Goal: Information Seeking & Learning: Find specific fact

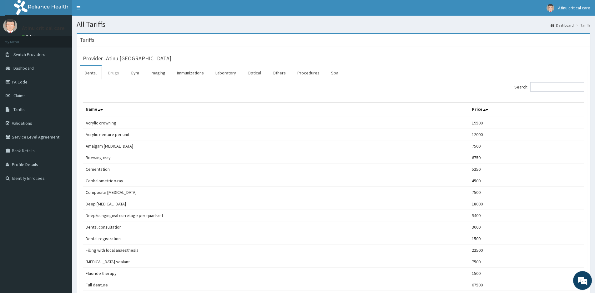
click at [116, 74] on link "Drugs" at bounding box center [113, 72] width 21 height 13
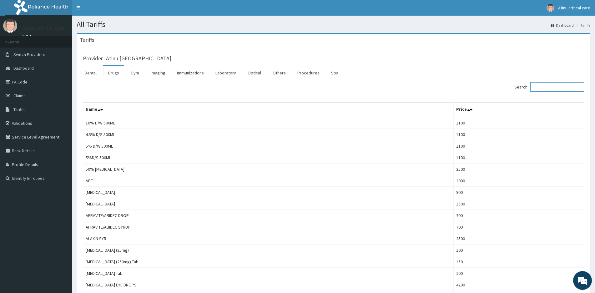
click at [551, 88] on input "Search:" at bounding box center [557, 86] width 54 height 9
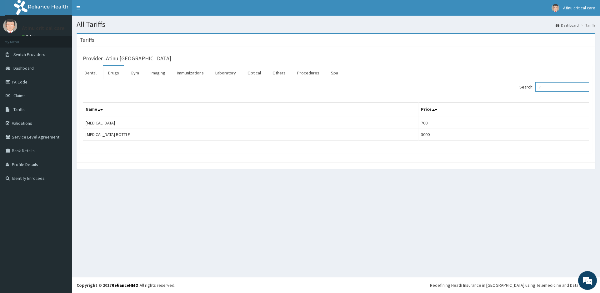
type input "i"
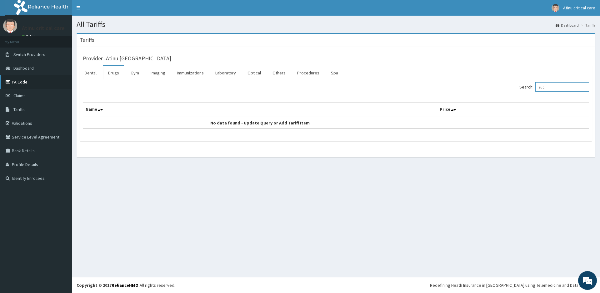
type input "suc"
click at [16, 82] on link "PA Code" at bounding box center [36, 82] width 72 height 14
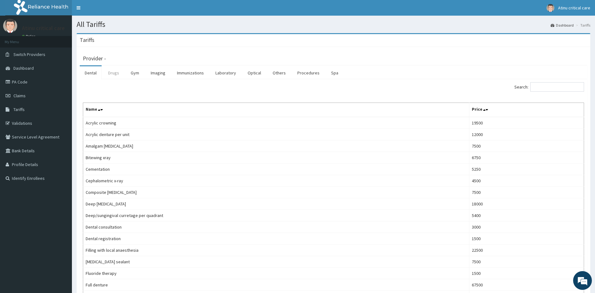
click at [113, 74] on link "Drugs" at bounding box center [113, 72] width 21 height 13
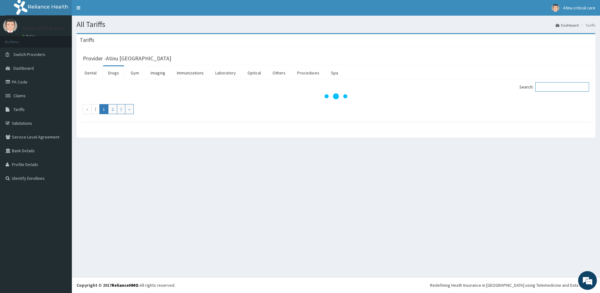
click at [550, 88] on input "Search:" at bounding box center [563, 86] width 54 height 9
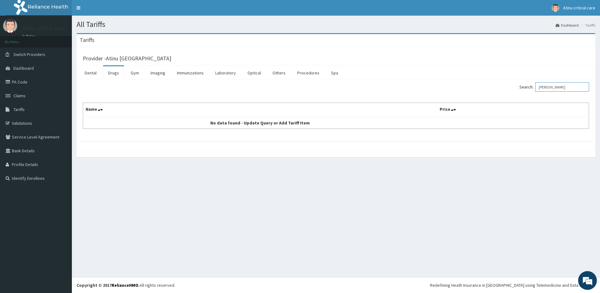
click at [556, 86] on input "veno" at bounding box center [563, 86] width 54 height 9
type input "v"
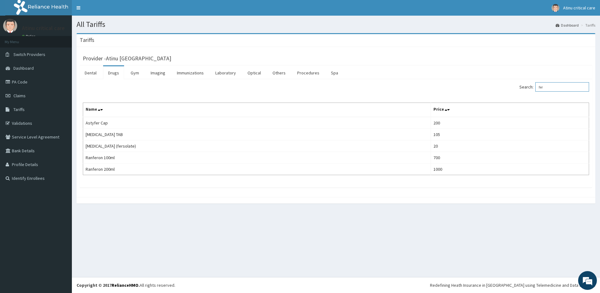
type input "fer"
